Goal: Book appointment/travel/reservation

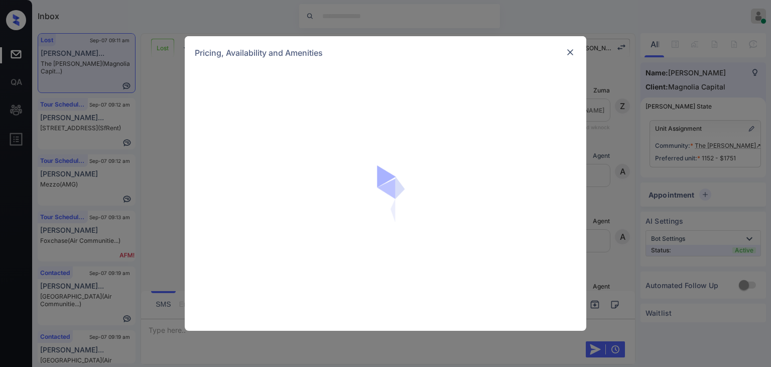
scroll to position [1109, 0]
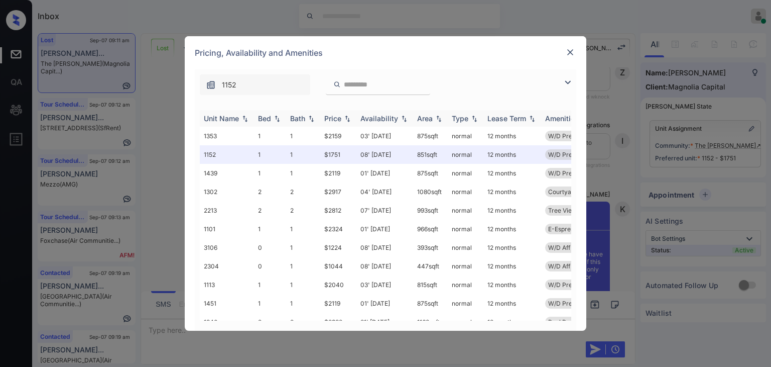
click at [263, 119] on div "Bed" at bounding box center [264, 118] width 13 height 9
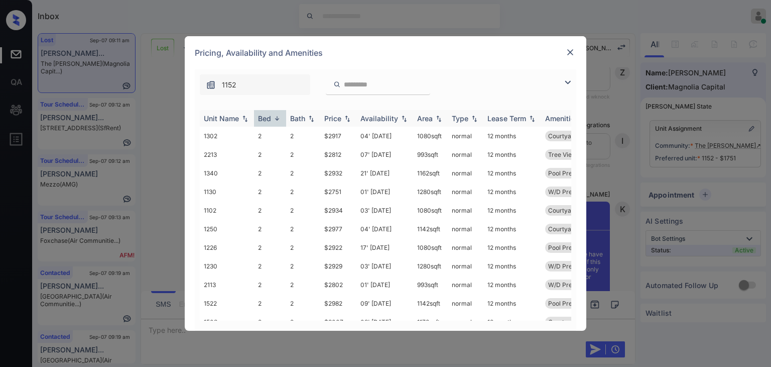
click at [263, 119] on div "Bed" at bounding box center [264, 118] width 13 height 9
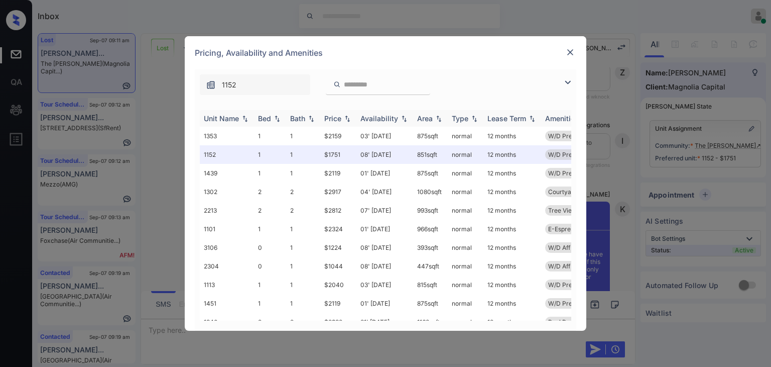
click at [263, 119] on div "Bed" at bounding box center [264, 118] width 13 height 9
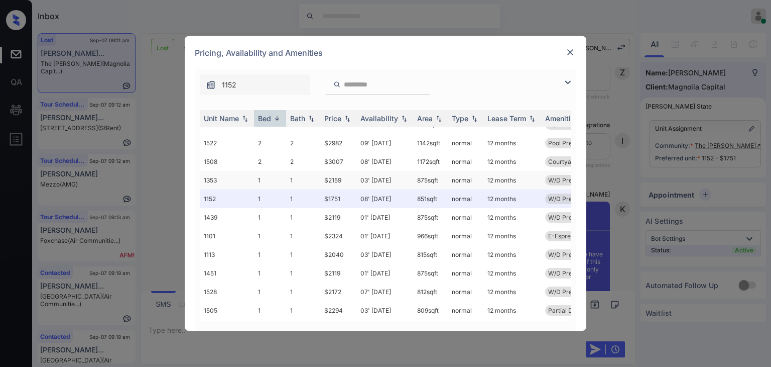
scroll to position [144, 0]
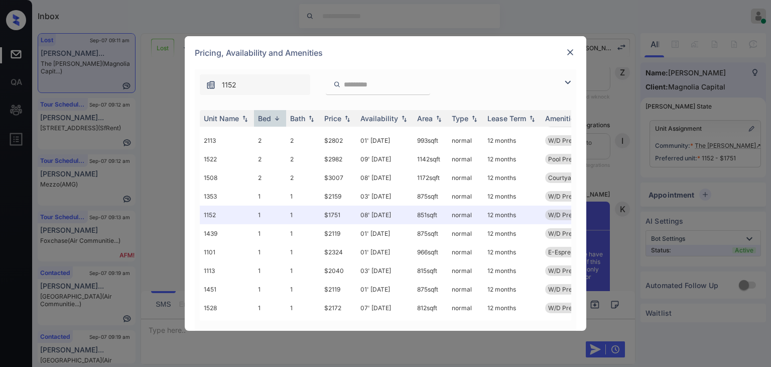
click at [575, 53] on img at bounding box center [571, 52] width 10 height 10
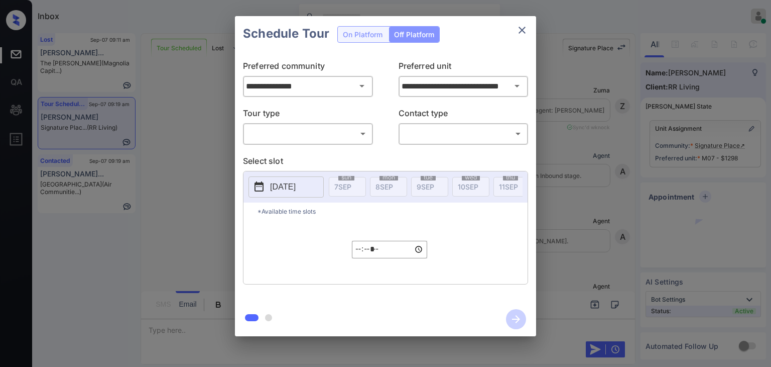
click at [319, 131] on body "Inbox [PERSON_NAME] [PERSON_NAME] Online Set yourself offline Set yourself on b…" at bounding box center [385, 183] width 771 height 367
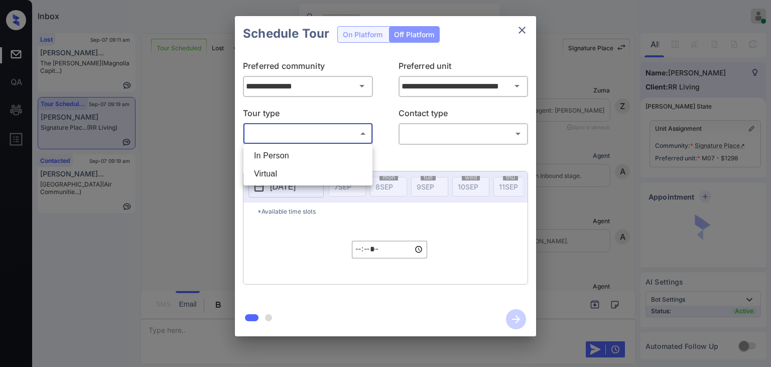
scroll to position [3210, 0]
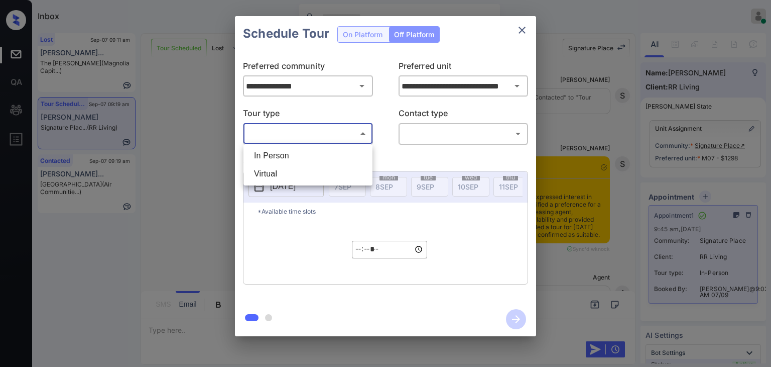
click at [520, 31] on div at bounding box center [385, 183] width 771 height 367
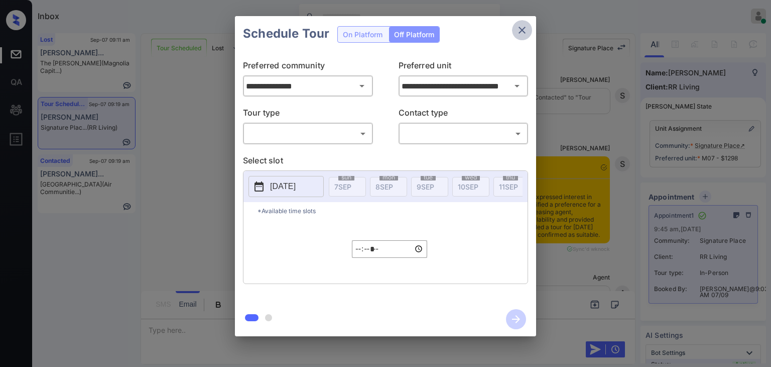
click at [517, 32] on icon "close" at bounding box center [522, 30] width 12 height 12
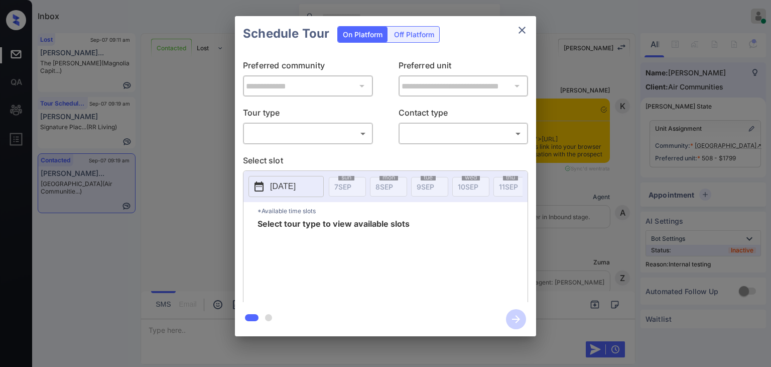
scroll to position [5129, 0]
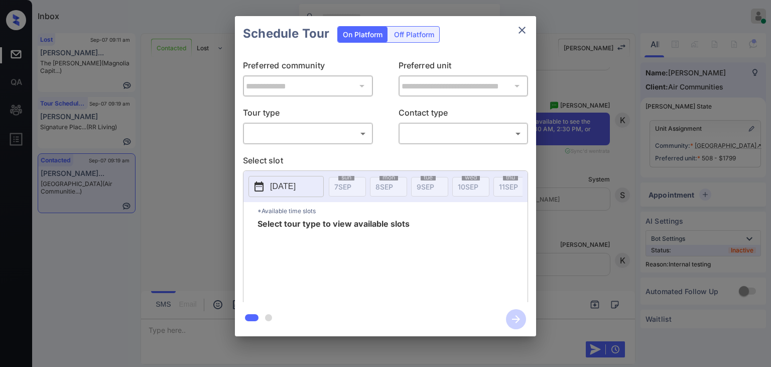
click at [289, 137] on body "Inbox Danielle Dela Cruz Online Set yourself offline Set yourself on break Prof…" at bounding box center [385, 183] width 771 height 367
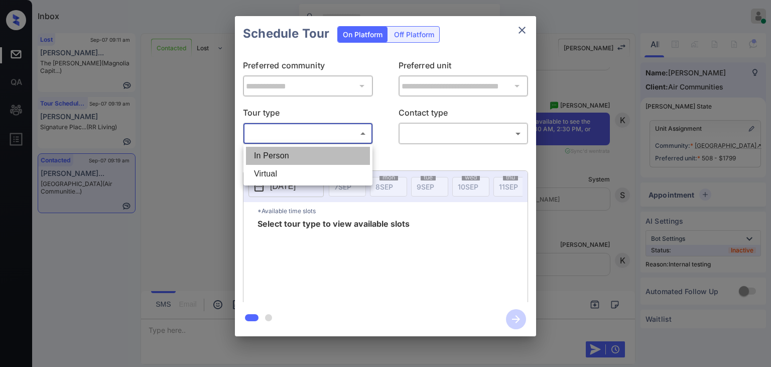
click at [279, 156] on li "In Person" at bounding box center [308, 156] width 124 height 18
type input "********"
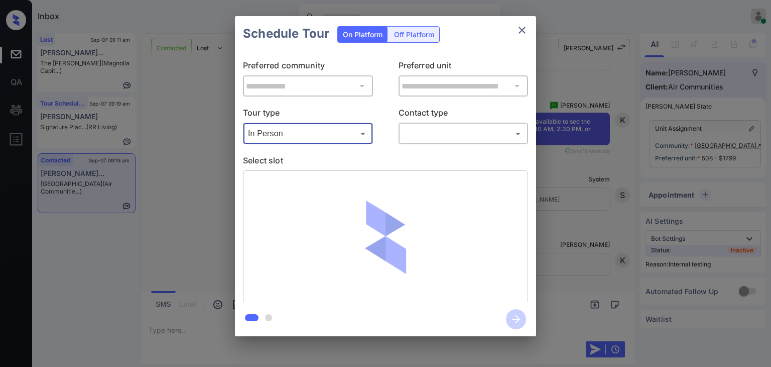
click at [423, 137] on body "Inbox Danielle Dela Cruz Online Set yourself offline Set yourself on break Prof…" at bounding box center [385, 183] width 771 height 367
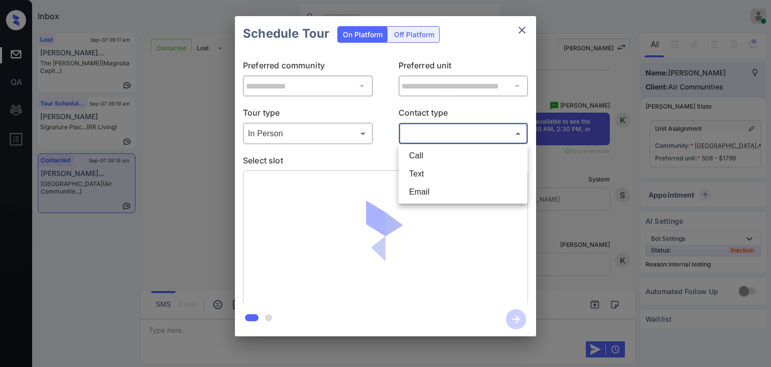
click at [420, 169] on li "Text" at bounding box center [463, 174] width 124 height 18
type input "****"
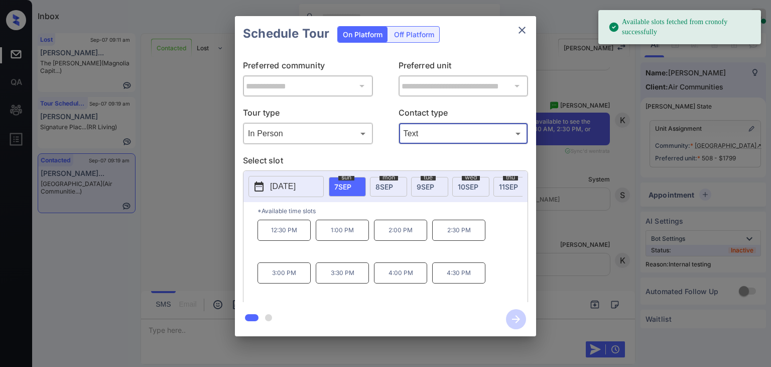
click at [384, 182] on span "8 SEP" at bounding box center [385, 186] width 18 height 9
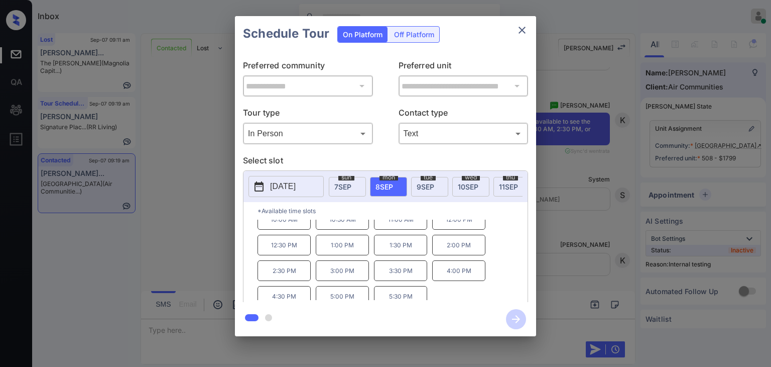
scroll to position [16, 0]
click at [292, 273] on p "2:30 PM" at bounding box center [284, 265] width 53 height 21
click at [513, 320] on icon "button" at bounding box center [516, 319] width 20 height 20
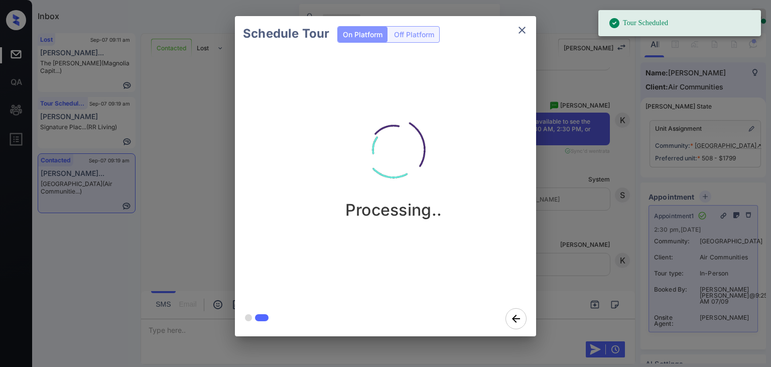
click at [522, 24] on icon "close" at bounding box center [522, 30] width 12 height 12
